Goal: Task Accomplishment & Management: Complete application form

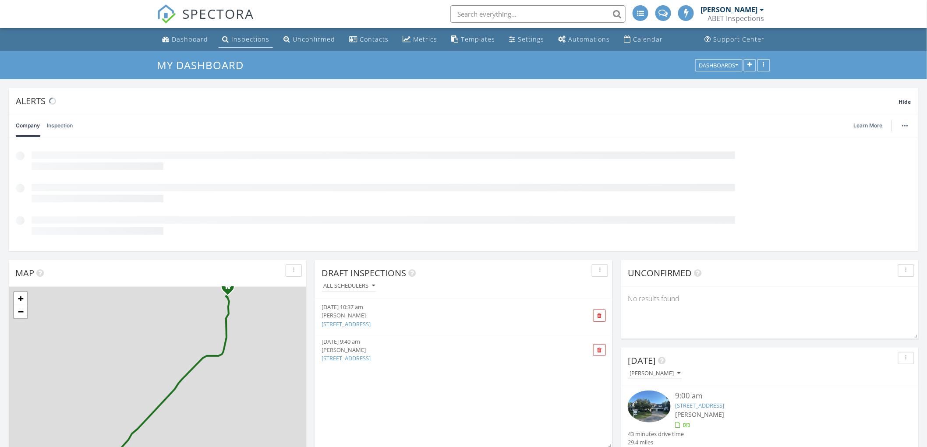
scroll to position [5, 5]
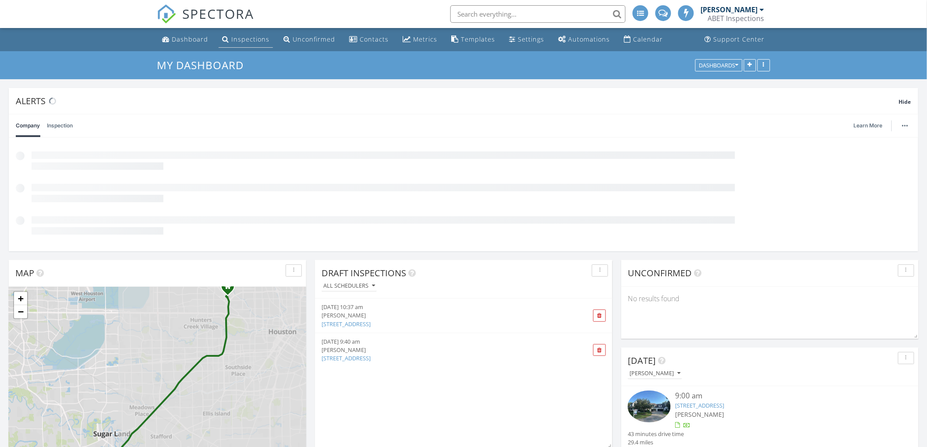
click at [253, 39] on div "Inspections" at bounding box center [250, 39] width 38 height 8
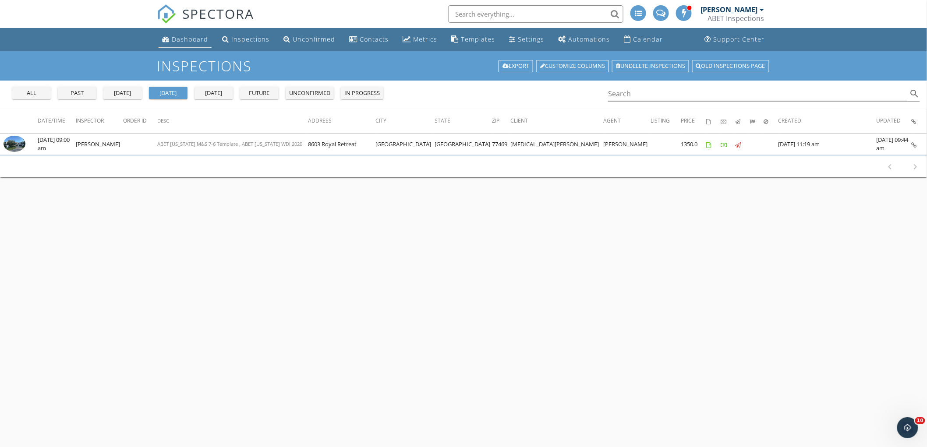
click at [198, 36] on div "Dashboard" at bounding box center [190, 39] width 36 height 8
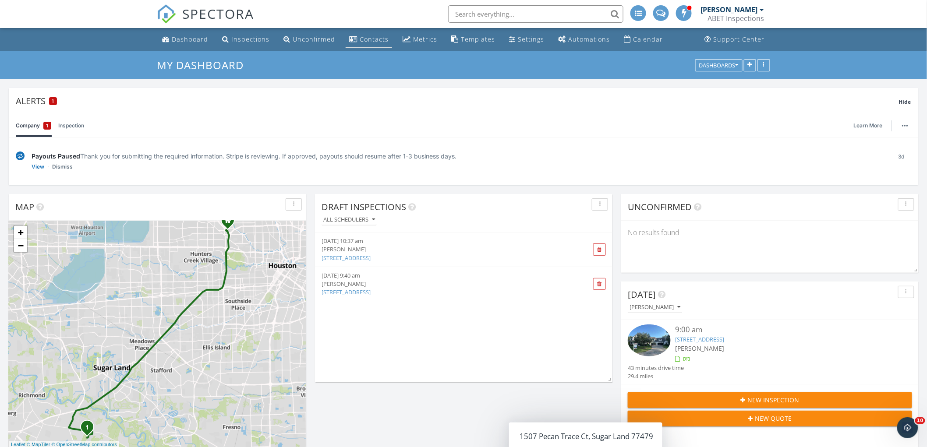
click at [373, 39] on div "Contacts" at bounding box center [374, 39] width 29 height 8
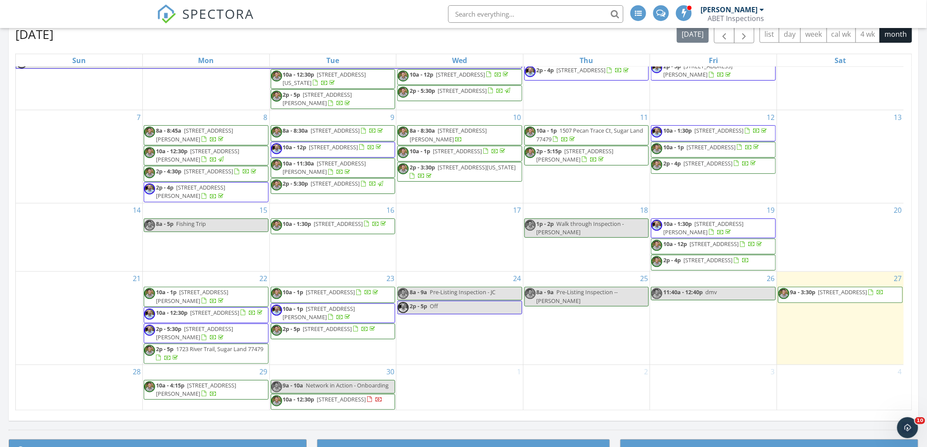
scroll to position [62, 0]
click at [204, 406] on div "29 10a - 4:15p 6118 Cheridan Cir, Richmond 77406" at bounding box center [206, 388] width 127 height 46
click at [211, 370] on link "Inspection" at bounding box center [204, 369] width 45 height 14
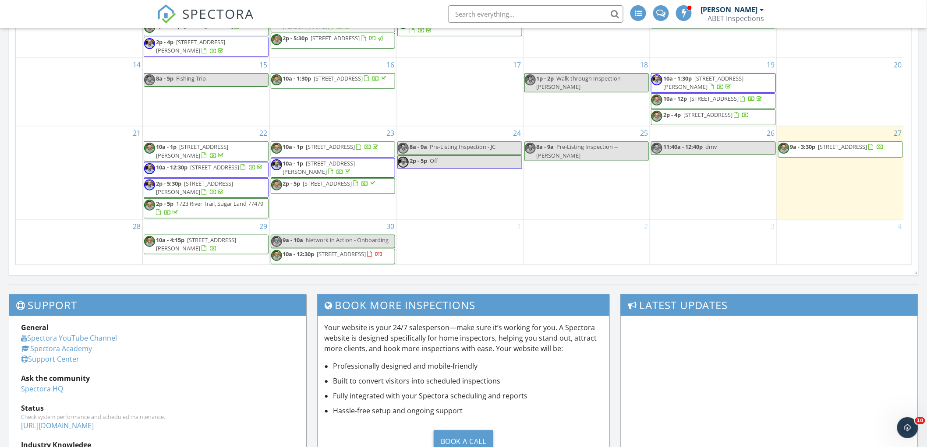
scroll to position [698, 0]
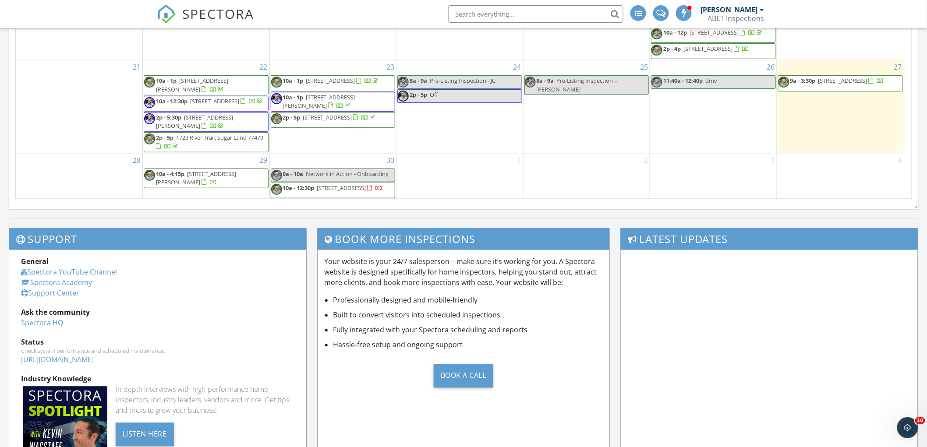
click at [236, 172] on span "[STREET_ADDRESS][PERSON_NAME]" at bounding box center [196, 177] width 80 height 16
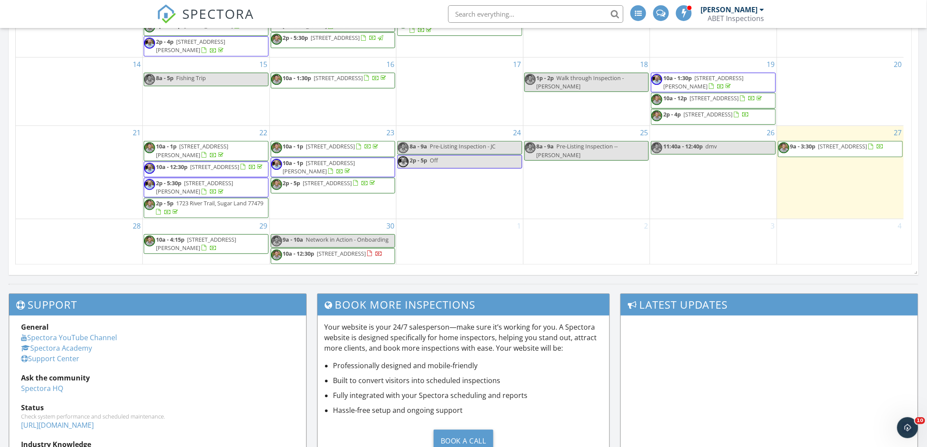
click at [250, 255] on div "29 10a - 4:15p 6118 Cheridan Cir, Richmond 77406" at bounding box center [206, 242] width 127 height 46
click at [208, 220] on link "Inspection" at bounding box center [204, 219] width 45 height 14
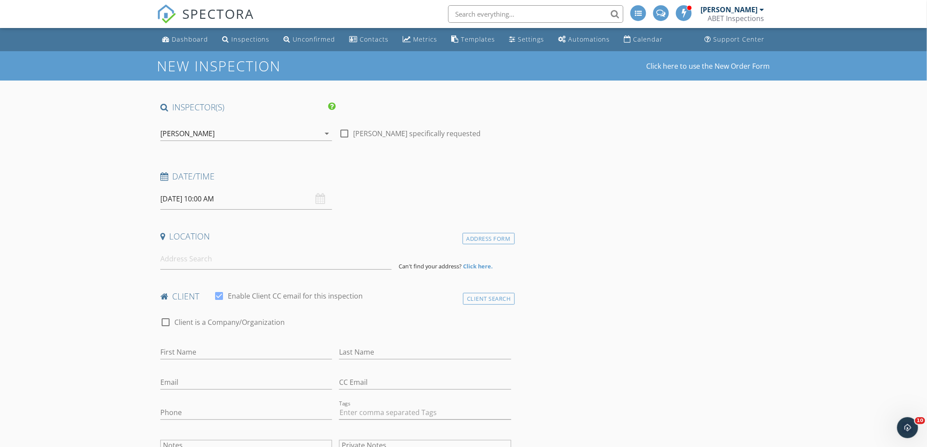
click at [314, 199] on input "[DATE] 10:00 AM" at bounding box center [246, 198] width 172 height 21
type input "11"
type input "[DATE] 11:00 AM"
click at [210, 342] on span at bounding box center [211, 344] width 6 height 9
type input "12"
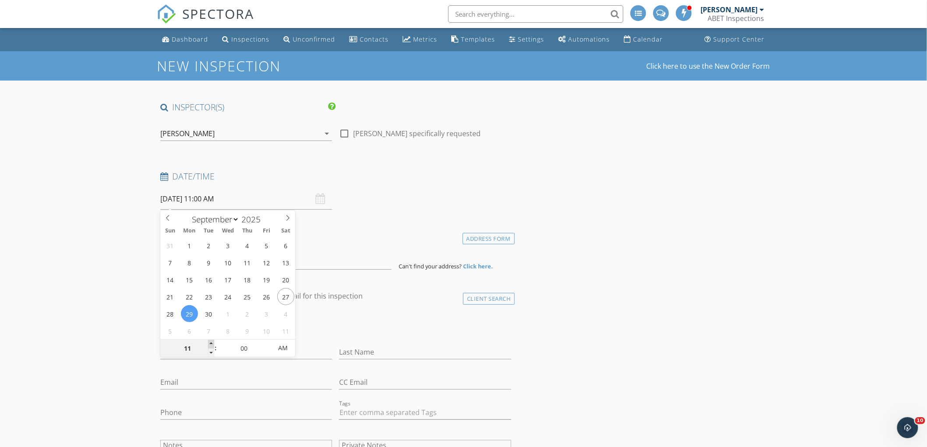
type input "[DATE] 12:00 PM"
click at [210, 342] on span at bounding box center [211, 344] width 6 height 9
type input "01"
type input "[DATE] 1:00 PM"
click at [210, 342] on span at bounding box center [211, 344] width 6 height 9
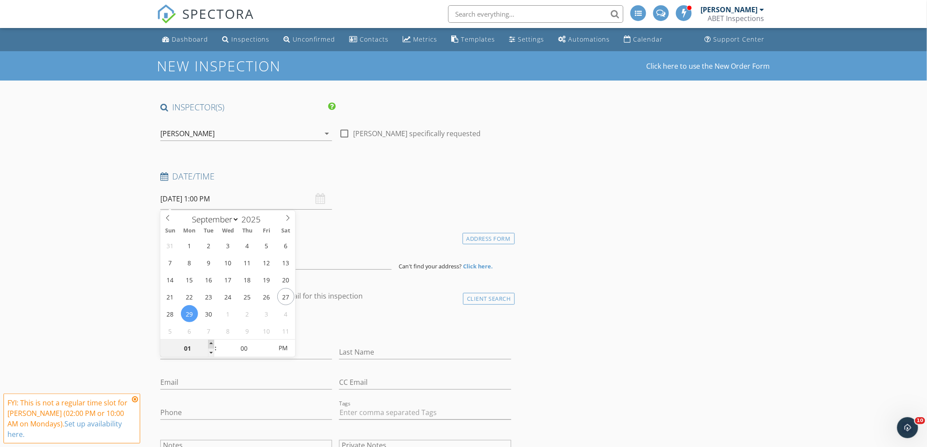
type input "02"
type input "[DATE] 2:00 PM"
click at [210, 342] on span at bounding box center [211, 344] width 6 height 9
type input "03"
type input "[DATE] 3:00 PM"
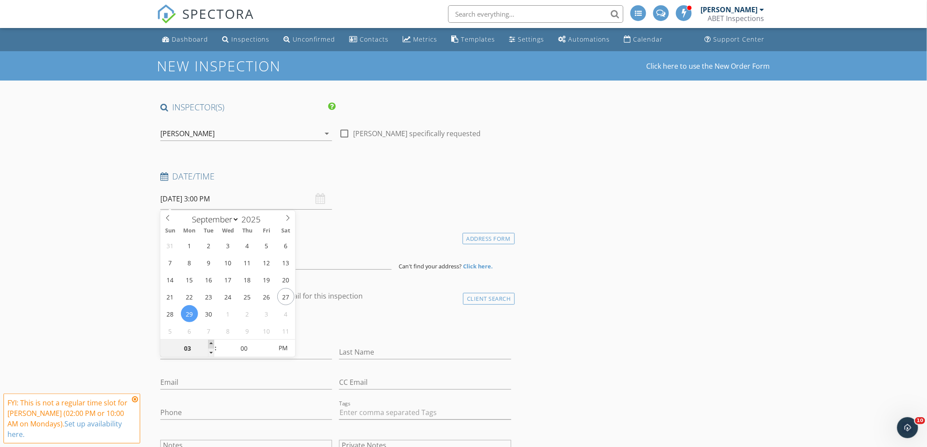
click at [210, 342] on span at bounding box center [211, 344] width 6 height 9
click at [324, 331] on div "check_box_outline_blank Client is a Company/Organization" at bounding box center [335, 326] width 351 height 23
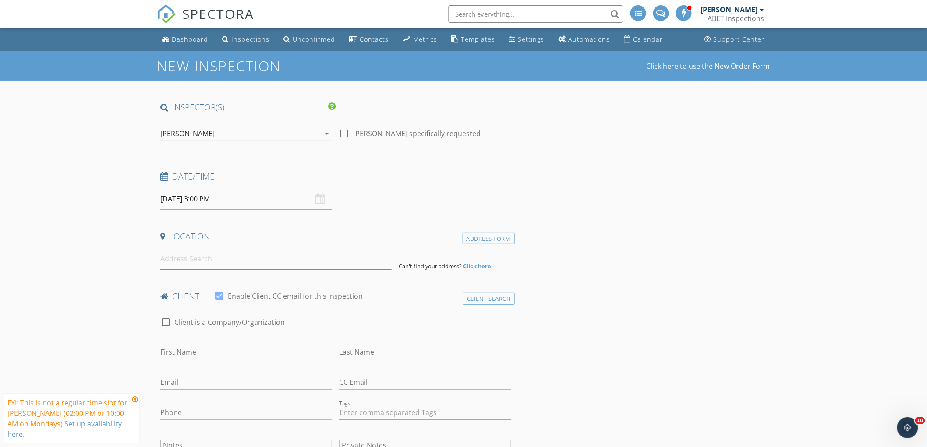
click at [272, 263] on input at bounding box center [275, 258] width 231 height 21
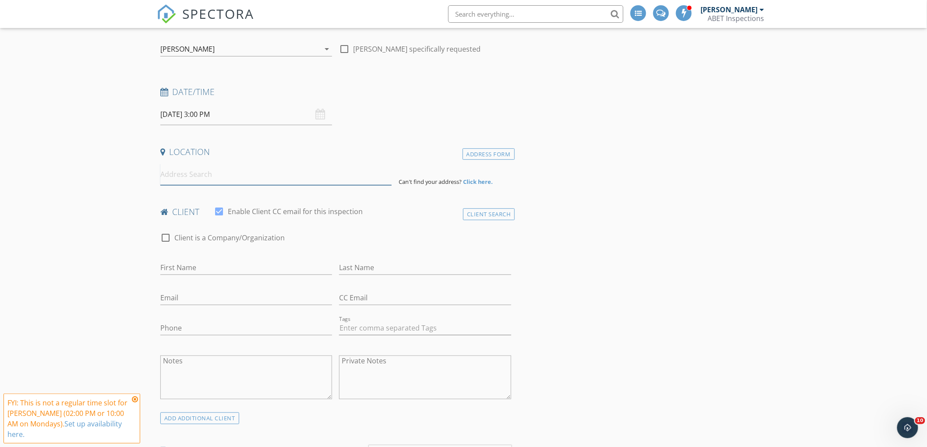
scroll to position [97, 0]
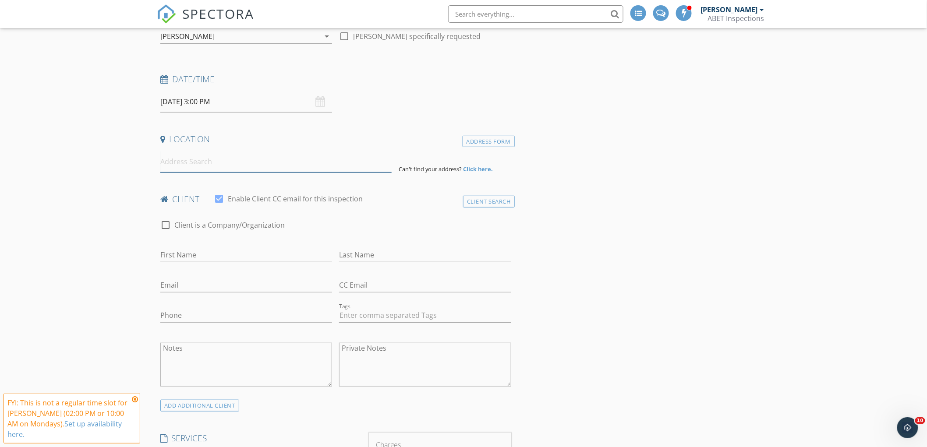
click at [225, 169] on input at bounding box center [275, 161] width 231 height 21
click at [225, 164] on input at bounding box center [275, 161] width 231 height 21
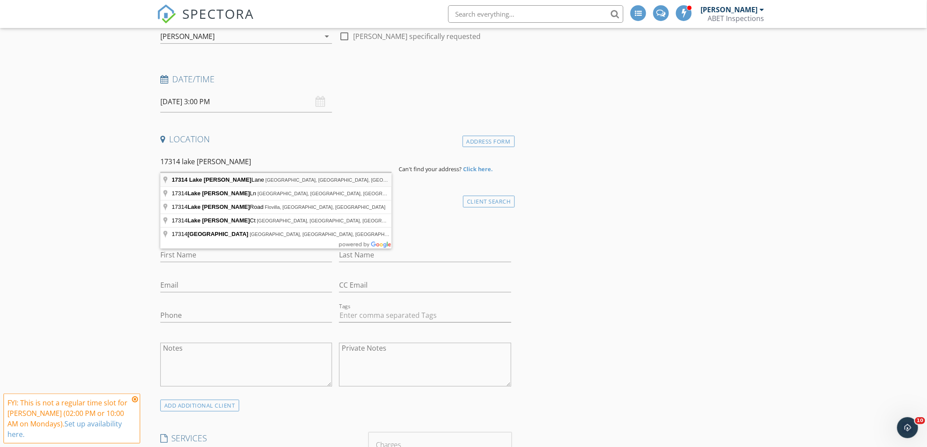
type input "17314 Lake Clark Lane, Humble, TX, USA"
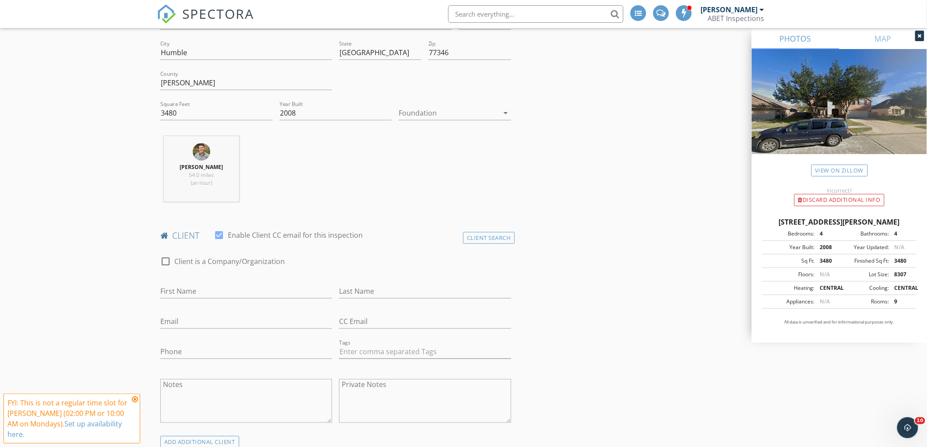
scroll to position [243, 0]
click at [485, 233] on div "Client Search" at bounding box center [489, 235] width 52 height 12
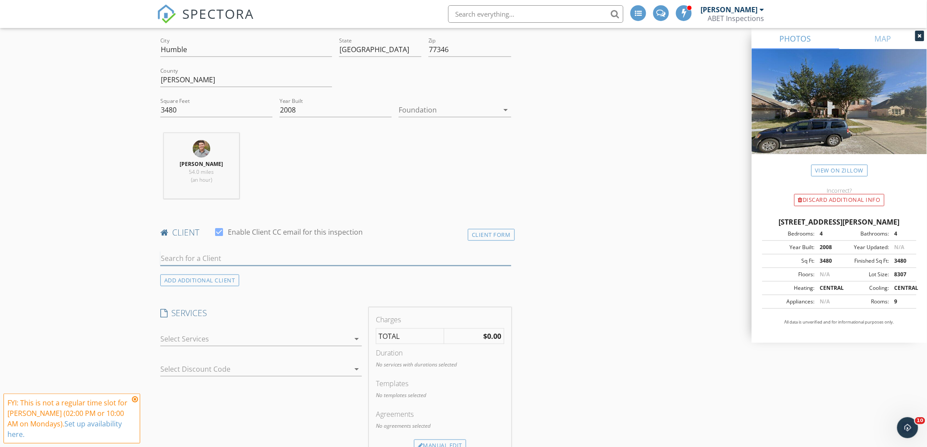
click at [184, 264] on input "text" at bounding box center [335, 258] width 351 height 14
type input "brian"
click at [205, 273] on div "[PERSON_NAME]" at bounding box center [229, 274] width 88 height 11
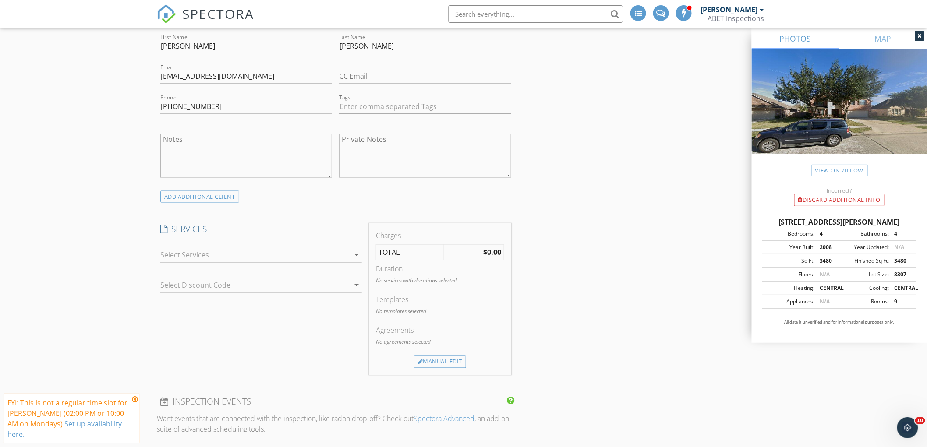
scroll to position [487, 0]
click at [336, 254] on div at bounding box center [254, 254] width 189 height 14
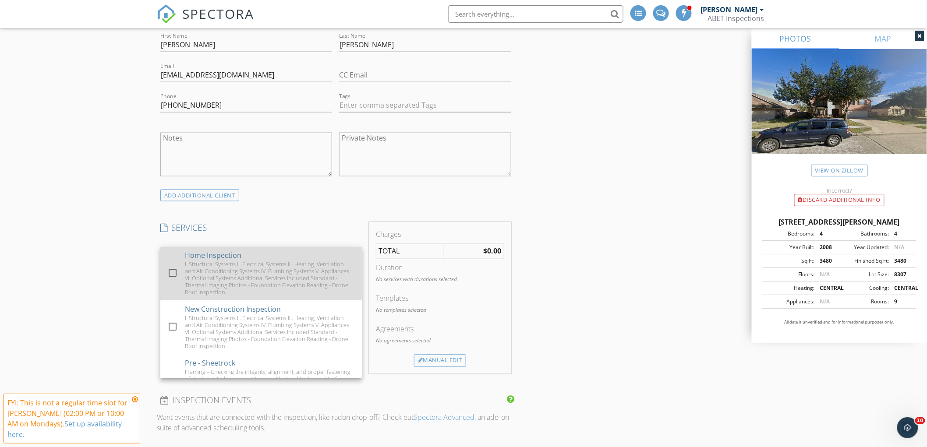
click at [259, 278] on div "I. Structural Systems II. Electrical Systems III. Heating, Ventilation and Air …" at bounding box center [270, 278] width 170 height 35
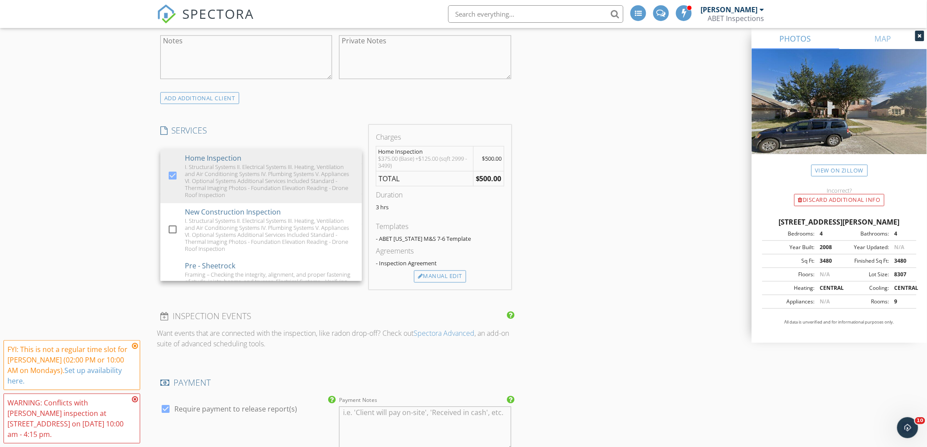
click at [565, 305] on div "INSPECTOR(S) check_box Austin Messina PRIMARY check_box_outline_blank Eric Mill…" at bounding box center [463, 305] width 613 height 1575
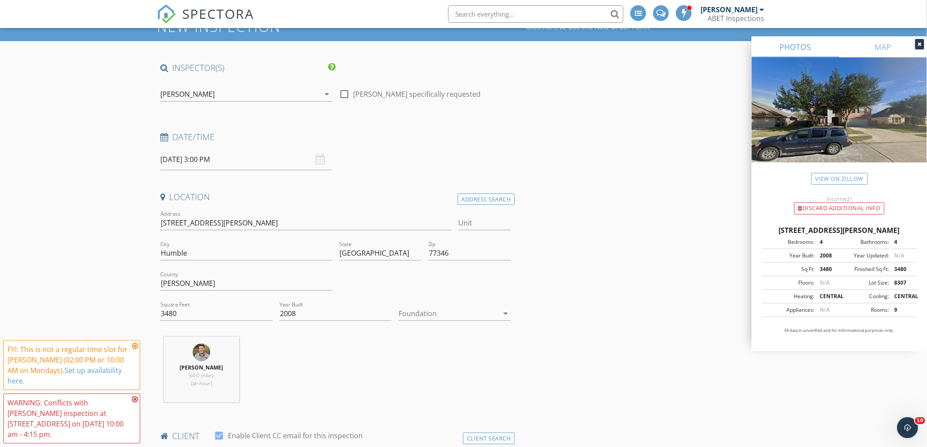
scroll to position [0, 0]
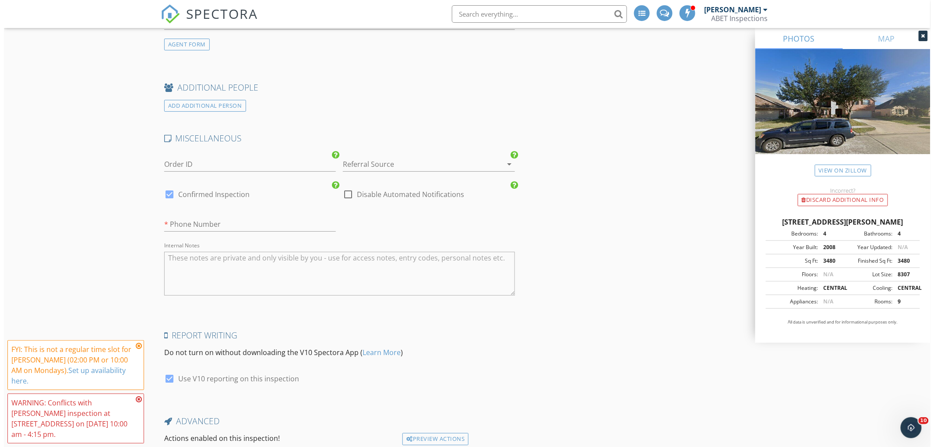
scroll to position [1251, 0]
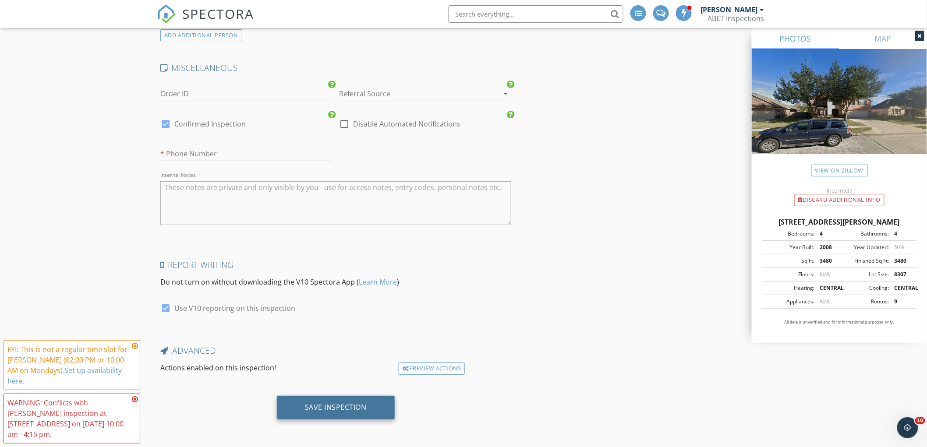
click at [330, 411] on div "Save Inspection" at bounding box center [336, 407] width 62 height 9
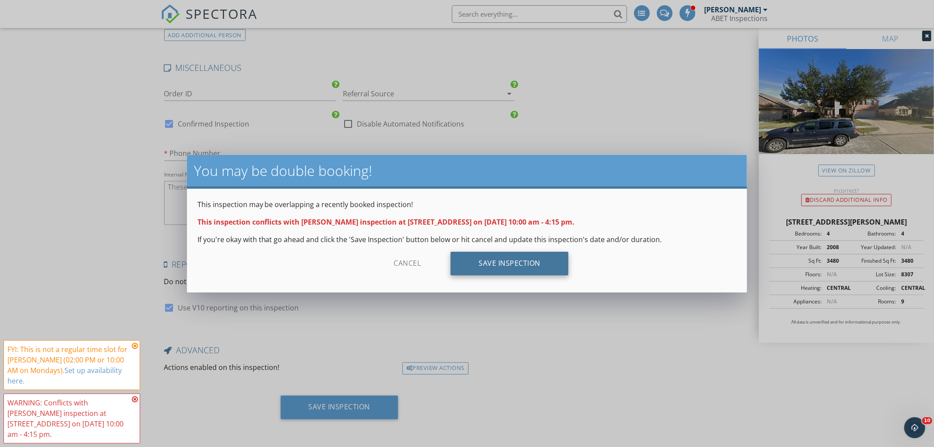
click at [525, 259] on div "Save Inspection" at bounding box center [510, 264] width 118 height 24
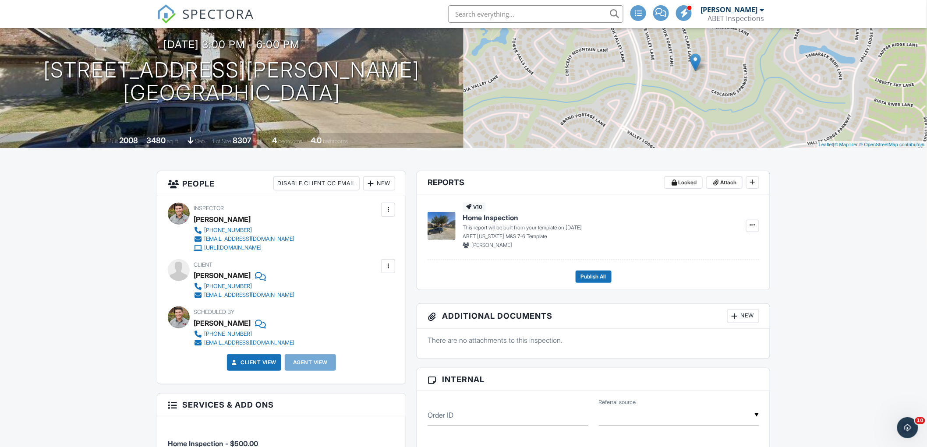
scroll to position [49, 0]
